Goal: Transaction & Acquisition: Subscribe to service/newsletter

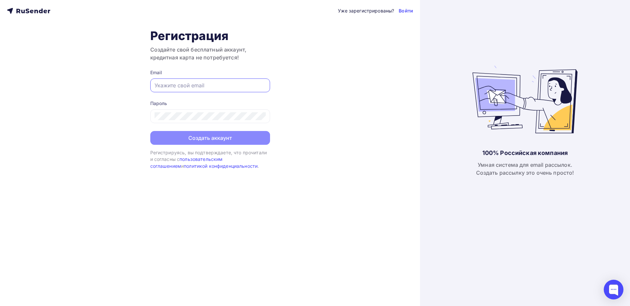
click at [215, 87] on input "text" at bounding box center [209, 85] width 111 height 8
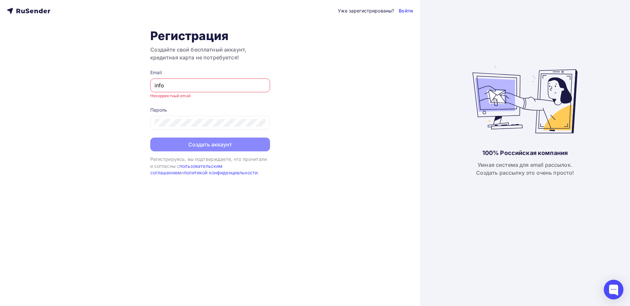
type input "[EMAIL_ADDRESS][DOMAIN_NAME]"
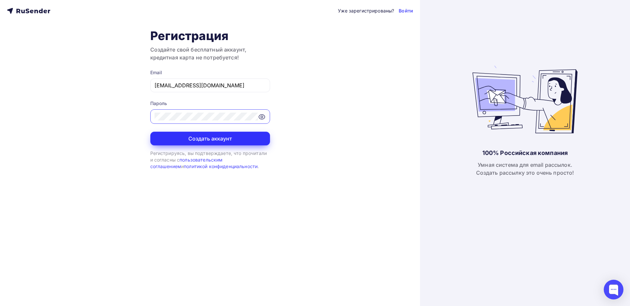
click at [208, 139] on button "Создать аккаунт" at bounding box center [210, 139] width 120 height 14
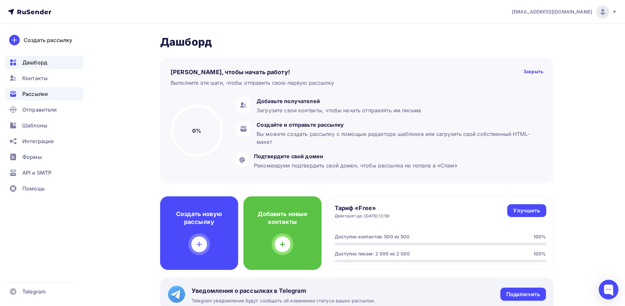
click at [39, 92] on span "Рассылки" at bounding box center [35, 94] width 26 height 8
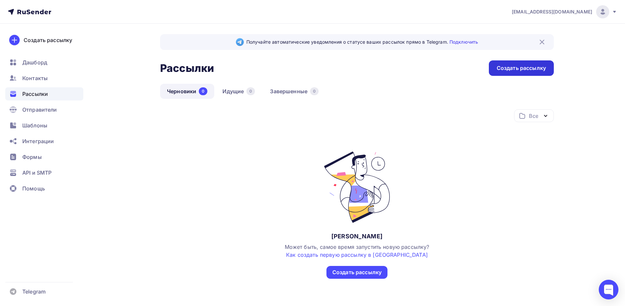
click at [509, 74] on div "Создать рассылку" at bounding box center [521, 67] width 65 height 15
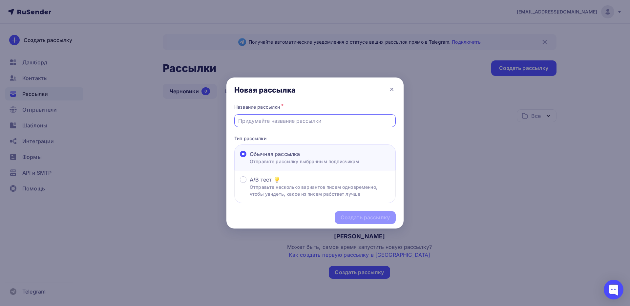
click at [276, 119] on input "text" at bounding box center [315, 121] width 154 height 8
type input "D"
type input "Выставка InterSHARM 2025"
click at [361, 217] on div "Создать рассылку" at bounding box center [364, 218] width 49 height 8
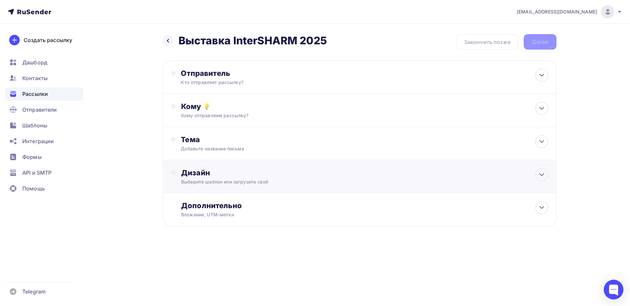
click at [248, 182] on div "Выберите шаблон или загрузите свой" at bounding box center [346, 181] width 330 height 7
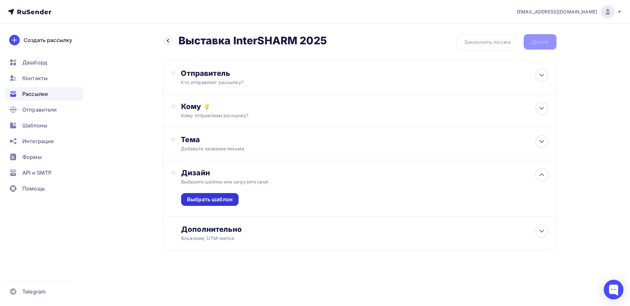
click at [214, 197] on div "Выбрать шаблон" at bounding box center [210, 199] width 46 height 8
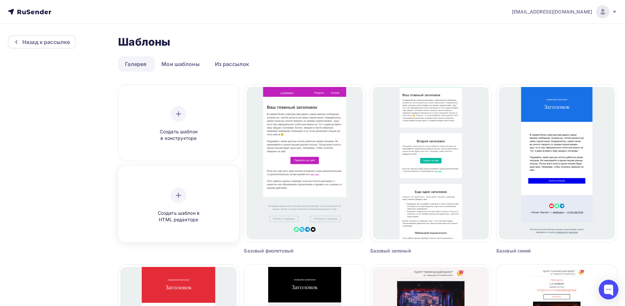
click at [187, 206] on div "Создать шаблон в HTML редакторе" at bounding box center [178, 205] width 62 height 36
click at [171, 132] on span "Создать шаблон в конструкторе" at bounding box center [178, 134] width 62 height 13
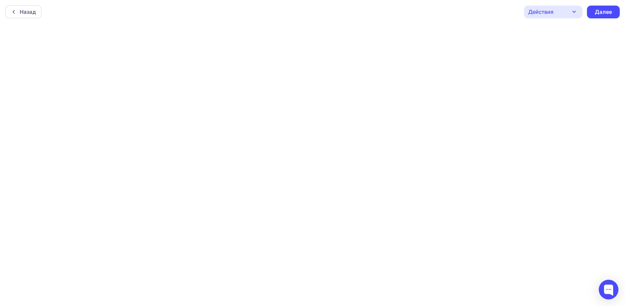
click at [574, 12] on icon "button" at bounding box center [574, 11] width 3 height 1
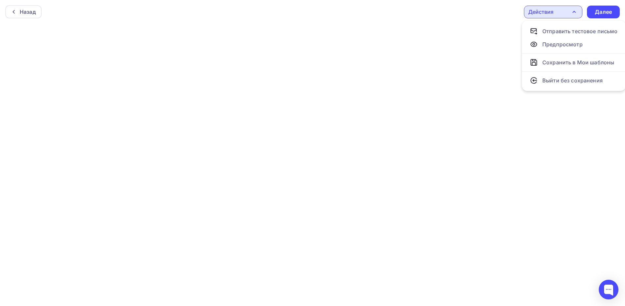
click at [574, 12] on icon "button" at bounding box center [574, 12] width 8 height 8
